Goal: Task Accomplishment & Management: Manage account settings

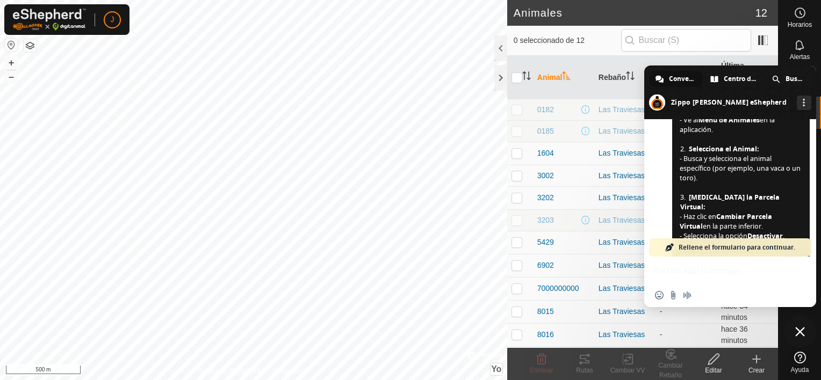
scroll to position [1433, 0]
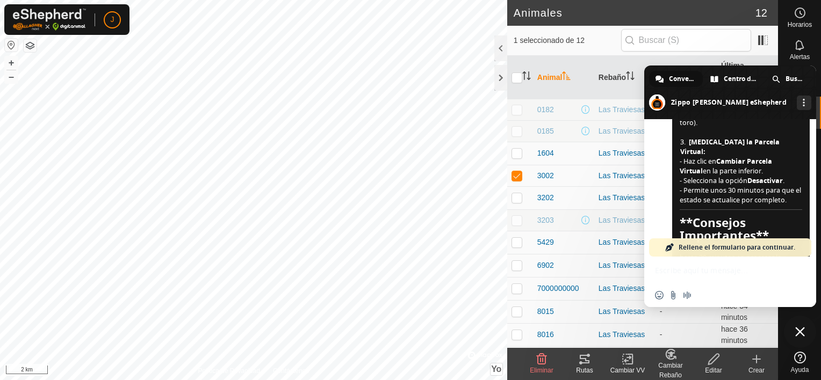
checkbox input "false"
click at [546, 128] on span "0185" at bounding box center [545, 131] width 17 height 11
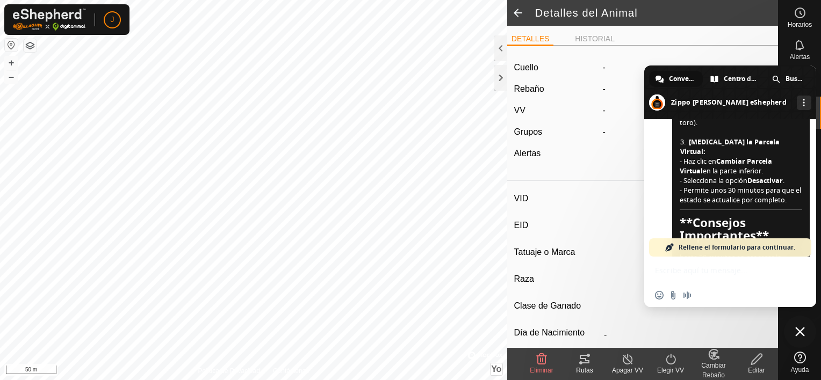
type input "0185"
type input "-"
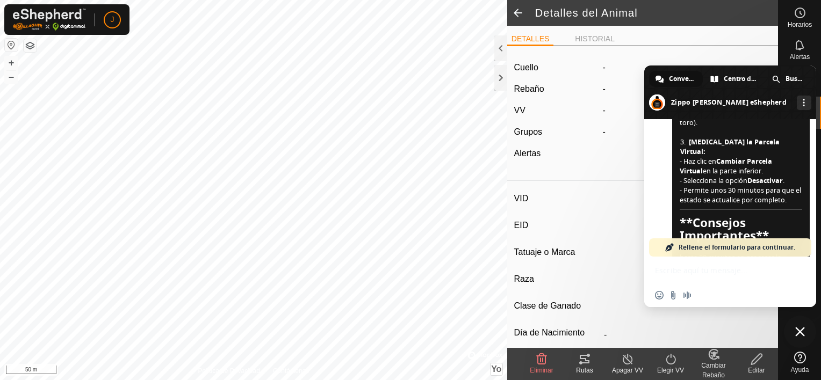
type input "0 kg"
type input "-"
click at [801, 333] on span "Cerrar el chat" at bounding box center [800, 332] width 10 height 10
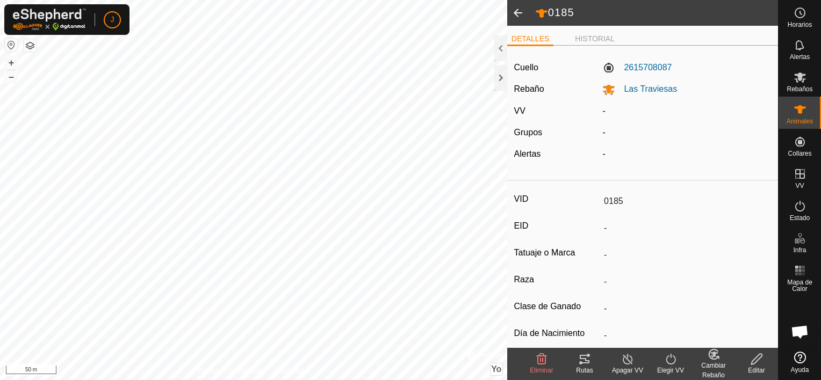
click at [518, 11] on span at bounding box center [517, 13] width 21 height 26
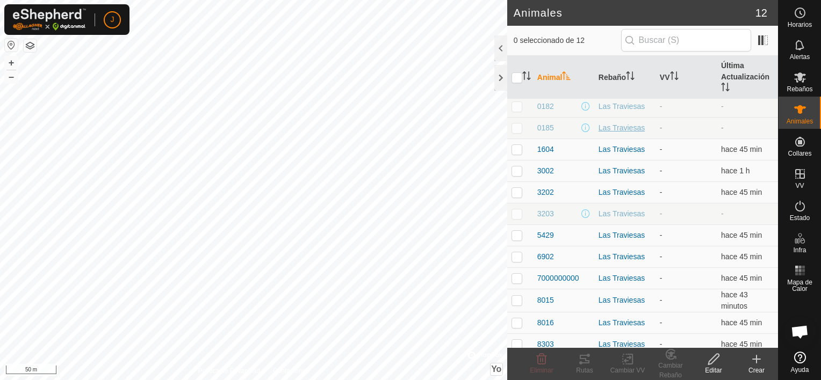
scroll to position [10, 0]
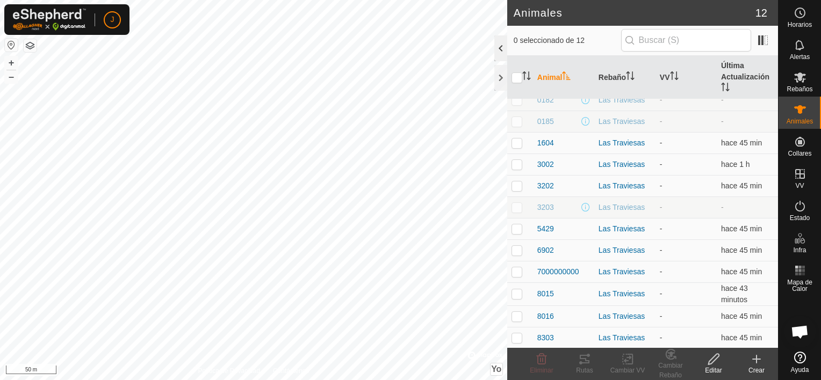
click at [504, 49] on div at bounding box center [500, 48] width 13 height 26
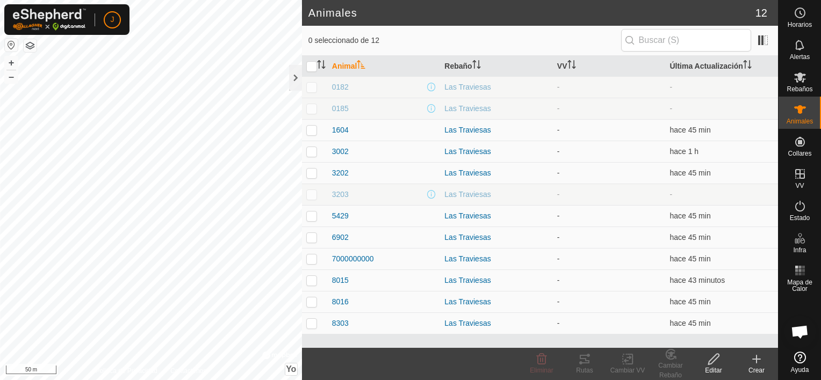
scroll to position [0, 0]
click at [347, 89] on span "0182" at bounding box center [340, 87] width 17 height 11
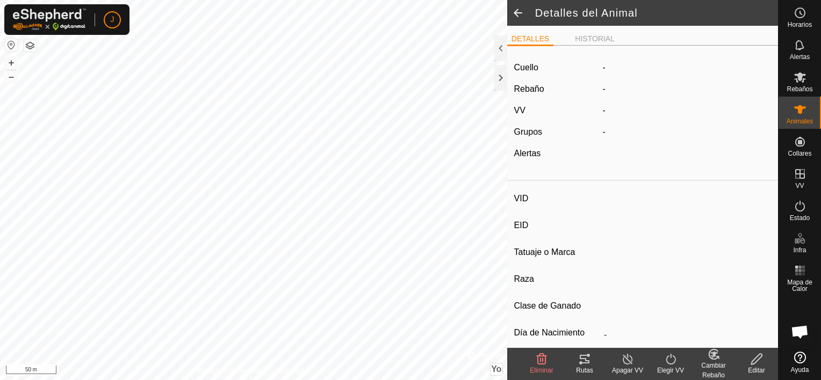
type input "0182"
type input "-"
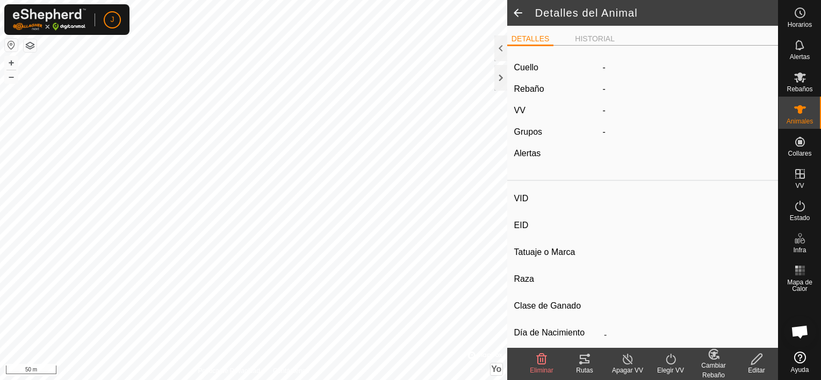
type input "0 kg"
type input "-"
click at [516, 12] on span at bounding box center [517, 13] width 21 height 26
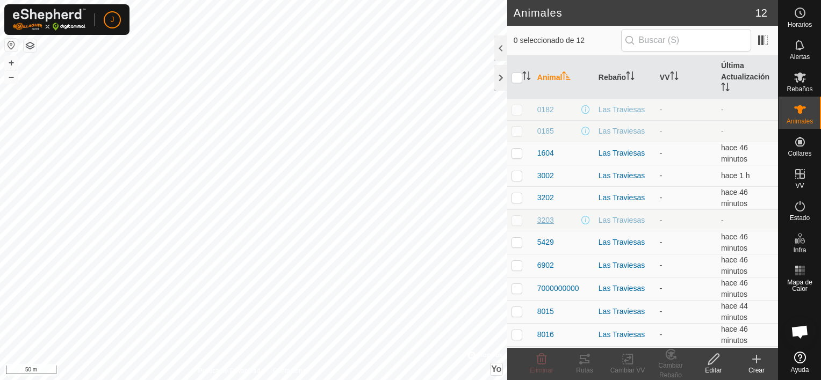
click at [550, 219] on span "3203" at bounding box center [545, 220] width 17 height 11
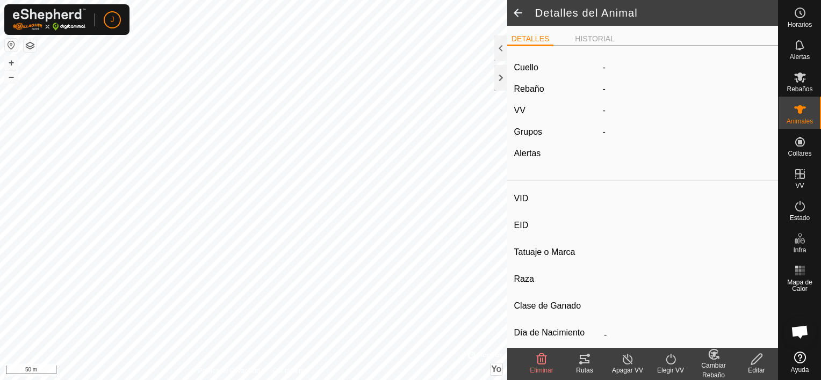
type input "3203"
type input "-"
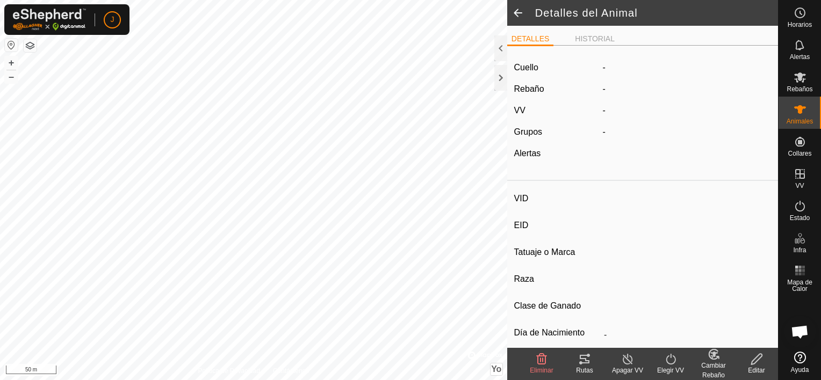
type input "0 kg"
type input "-"
click at [515, 8] on span at bounding box center [517, 13] width 21 height 26
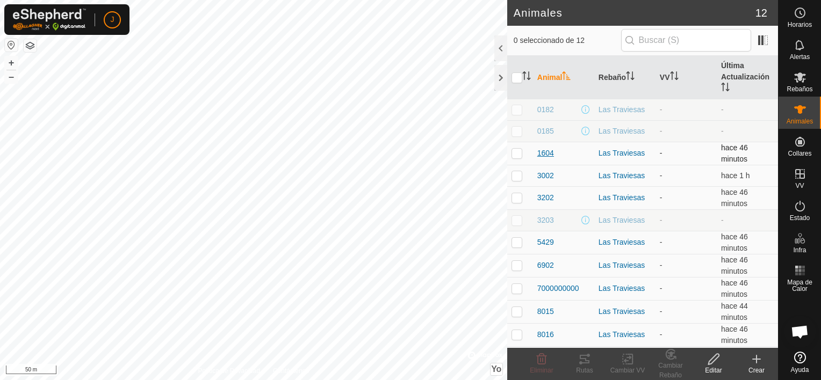
click at [547, 148] on span "1604" at bounding box center [545, 153] width 17 height 11
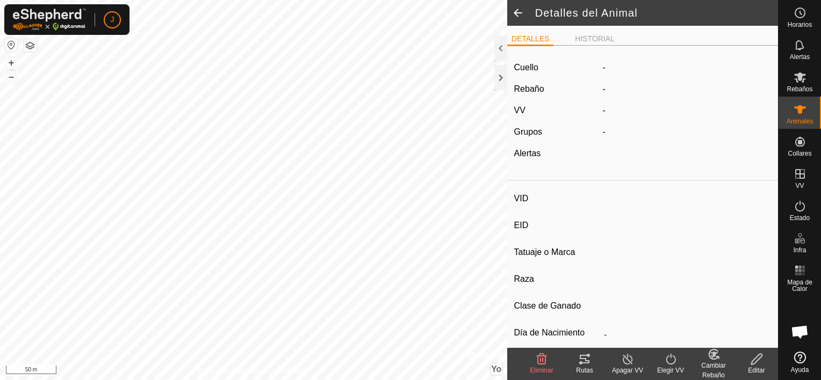
type input "1604"
type input "-"
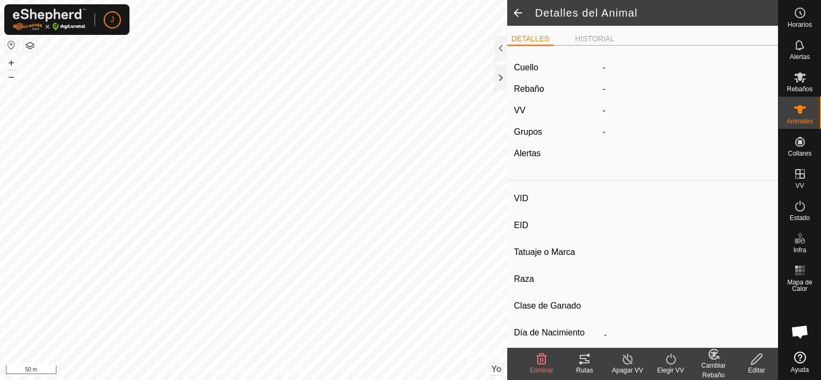
type input "0 kg"
type input "-"
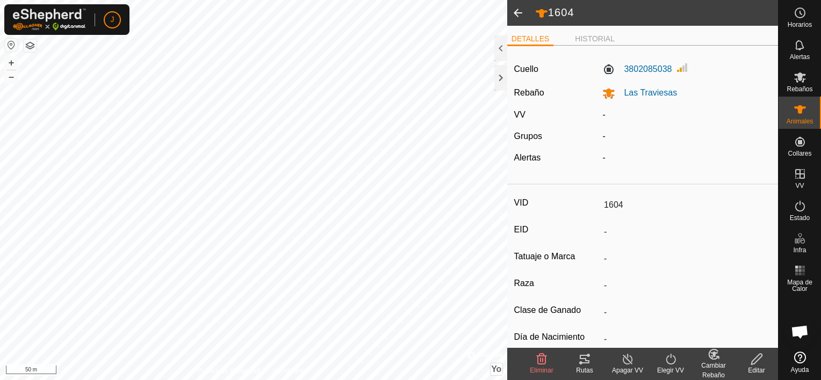
click at [512, 10] on span at bounding box center [517, 13] width 21 height 26
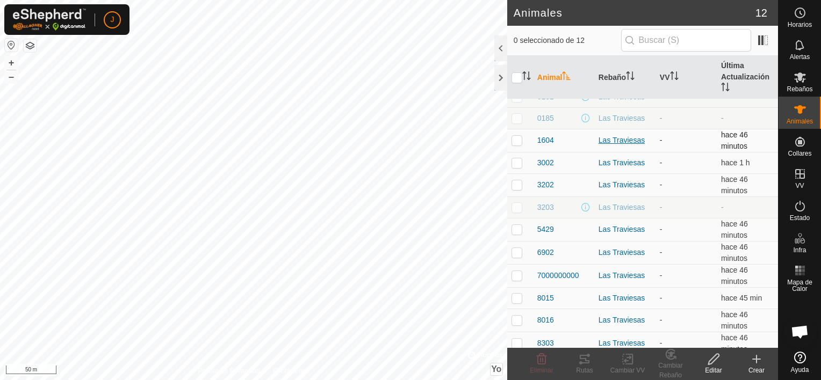
scroll to position [19, 0]
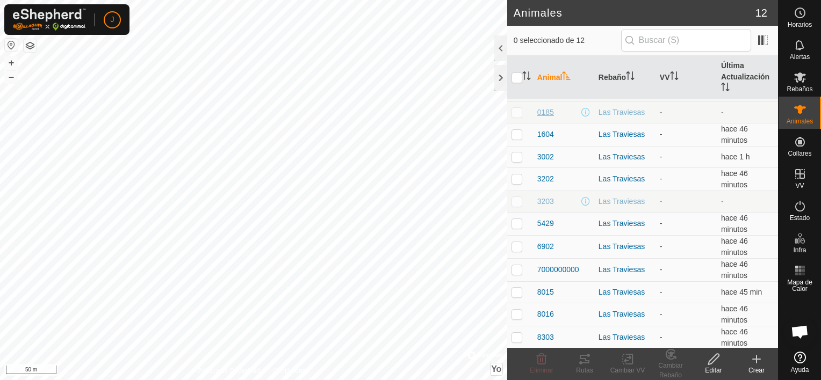
click at [540, 110] on span "0185" at bounding box center [545, 112] width 17 height 11
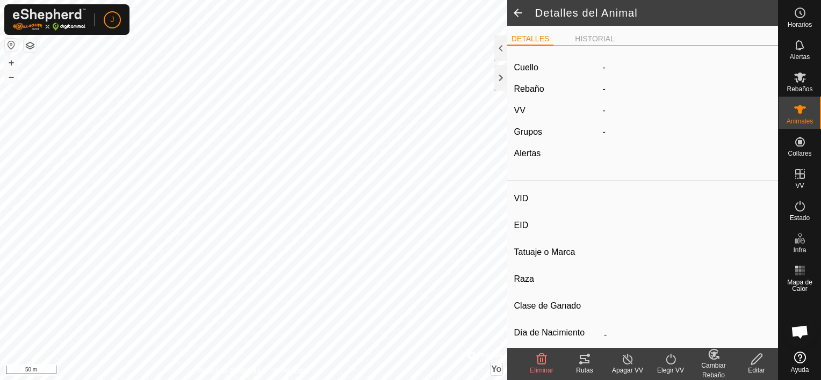
type input "0185"
type input "-"
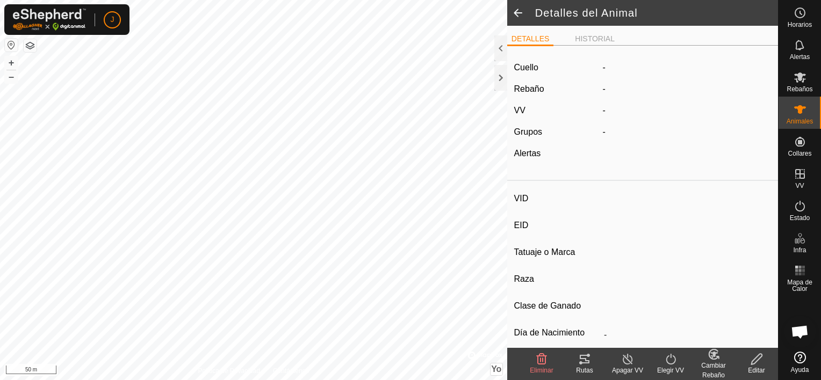
type input "0 kg"
type input "-"
click at [516, 15] on span at bounding box center [517, 13] width 21 height 26
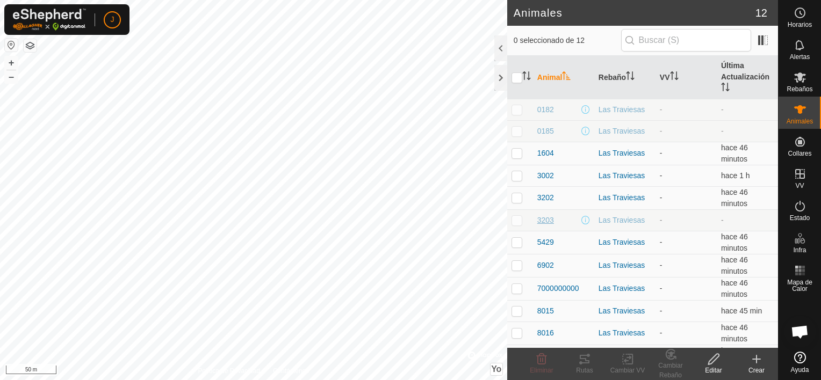
click at [548, 215] on span "3203" at bounding box center [545, 220] width 17 height 11
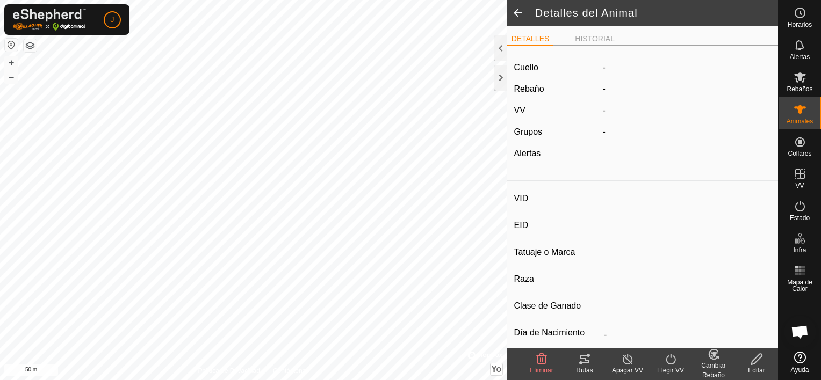
type input "3203"
type input "-"
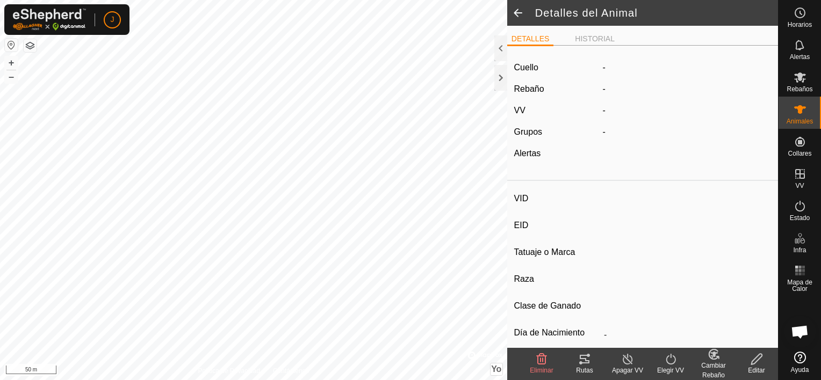
type input "0 kg"
type input "-"
click at [516, 11] on span at bounding box center [517, 13] width 21 height 26
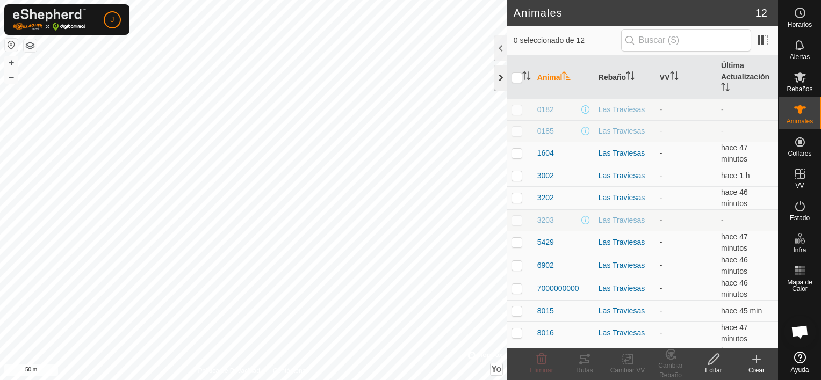
click at [500, 81] on div at bounding box center [500, 78] width 13 height 26
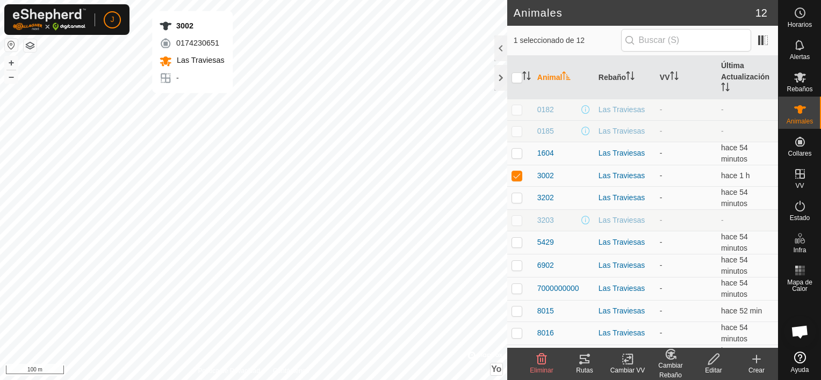
scroll to position [1488, 0]
checkbox input "false"
